Goal: Communication & Community: Participate in discussion

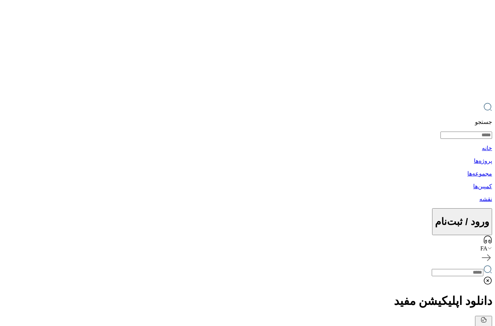
scroll to position [10, 0]
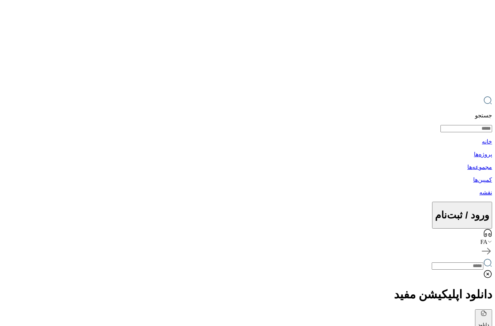
drag, startPoint x: 399, startPoint y: 218, endPoint x: 451, endPoint y: 208, distance: 53.1
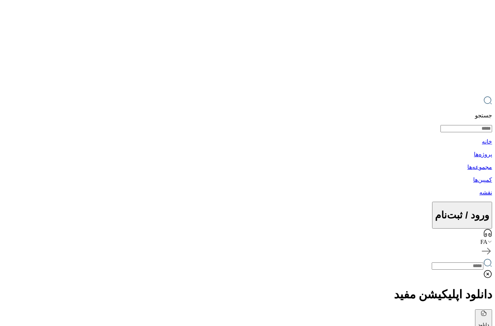
drag, startPoint x: 420, startPoint y: 287, endPoint x: 487, endPoint y: 269, distance: 69.0
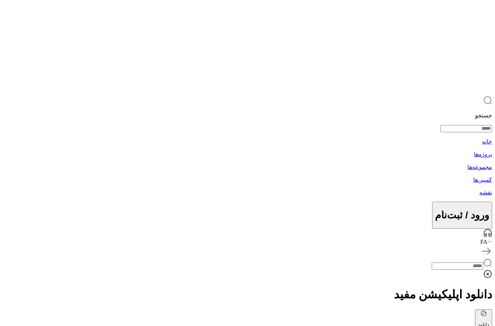
drag, startPoint x: 452, startPoint y: 290, endPoint x: 487, endPoint y: 271, distance: 40.4
